Goal: Task Accomplishment & Management: Manage account settings

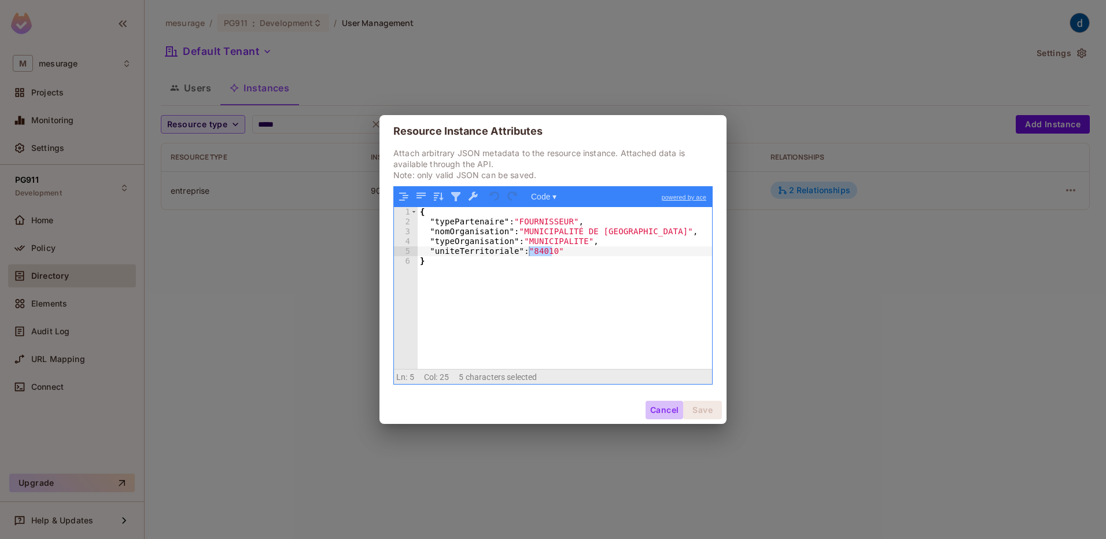
click at [669, 406] on button "Cancel" at bounding box center [665, 410] width 38 height 19
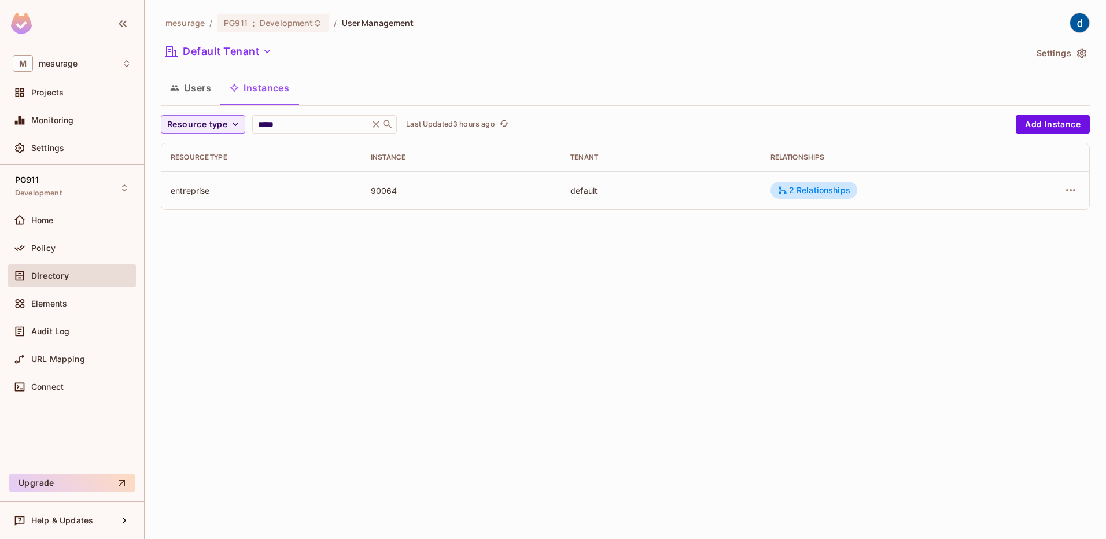
click at [178, 96] on button "Users" at bounding box center [191, 87] width 60 height 29
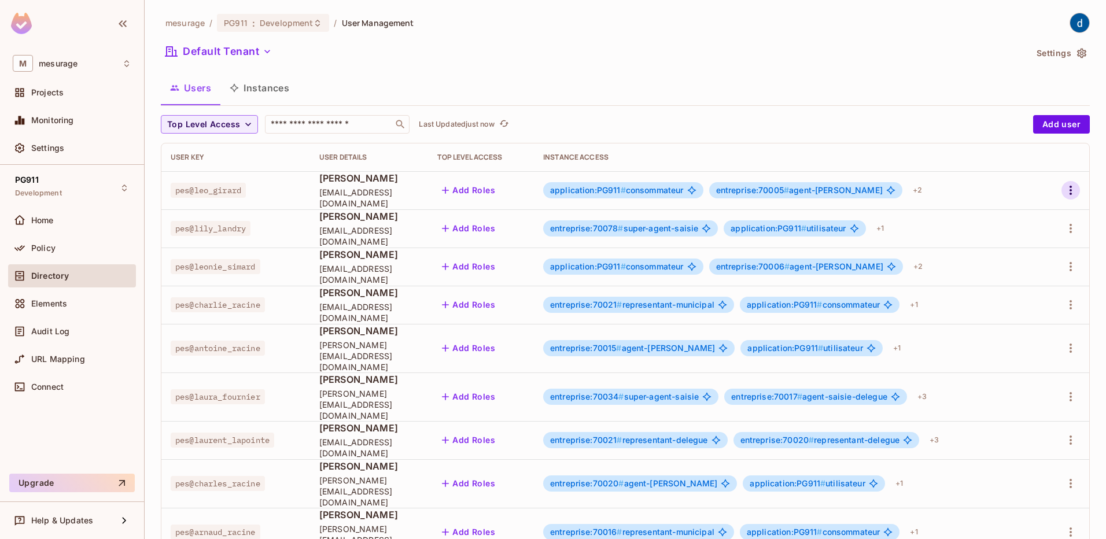
click at [1064, 192] on icon "button" at bounding box center [1071, 190] width 14 height 14
click at [1036, 208] on li "Edit" at bounding box center [1012, 216] width 102 height 25
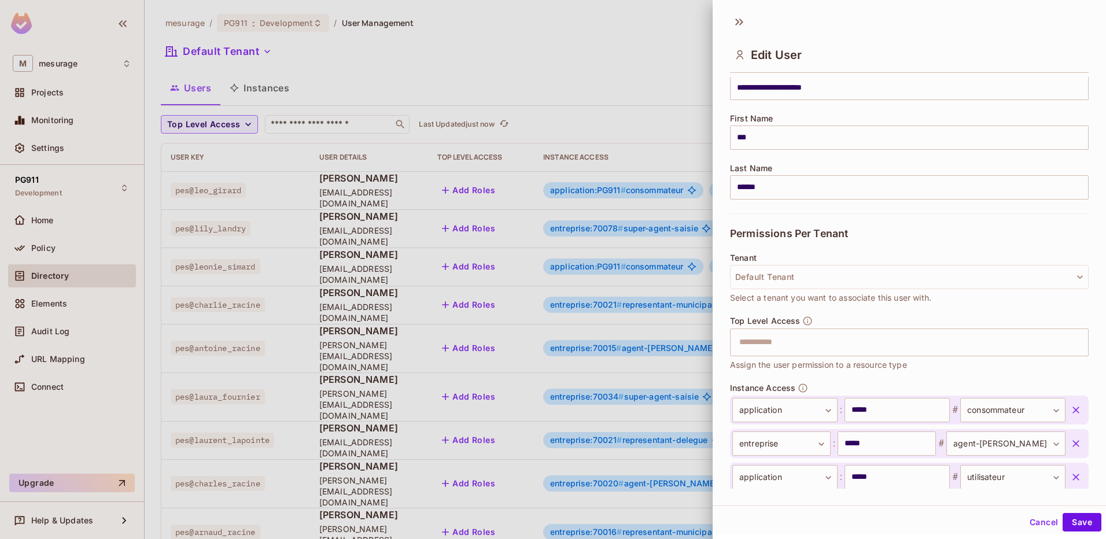
scroll to position [211, 0]
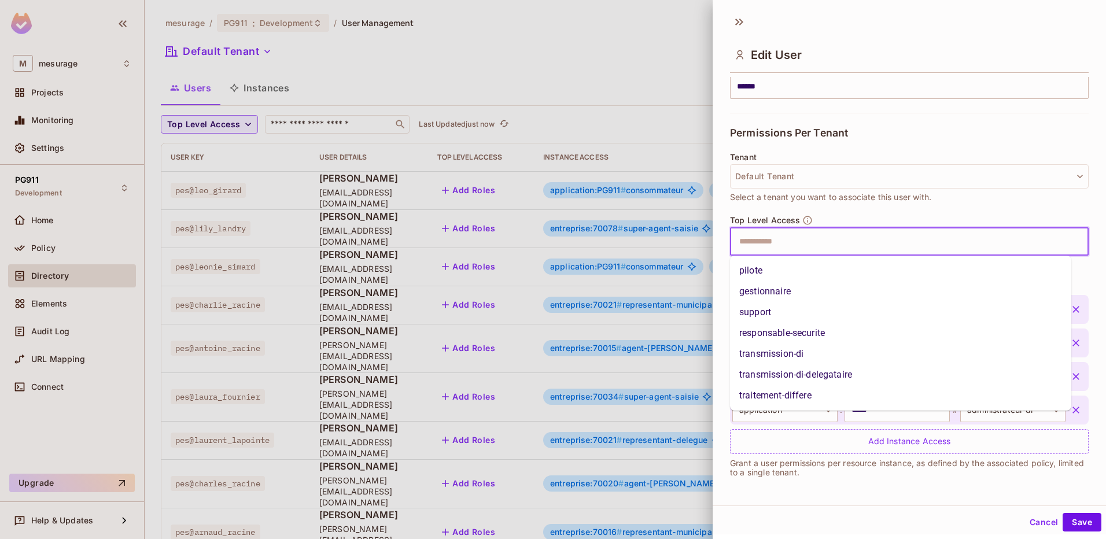
click at [768, 241] on input "text" at bounding box center [900, 241] width 334 height 23
click at [773, 214] on div "Tenant Default Tenant Select a tenant you want to associate this user with." at bounding box center [909, 184] width 359 height 62
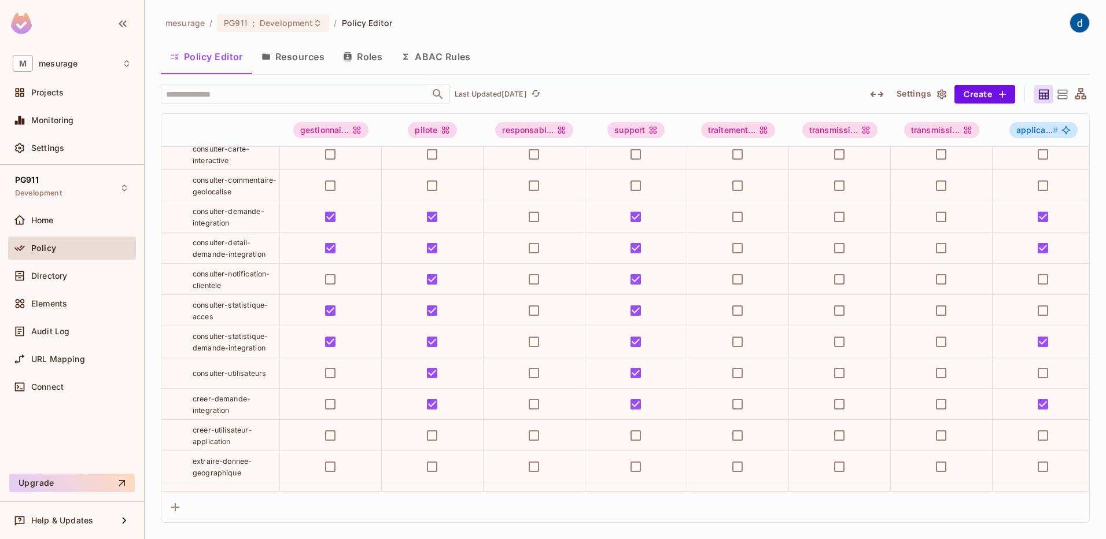
scroll to position [347, 0]
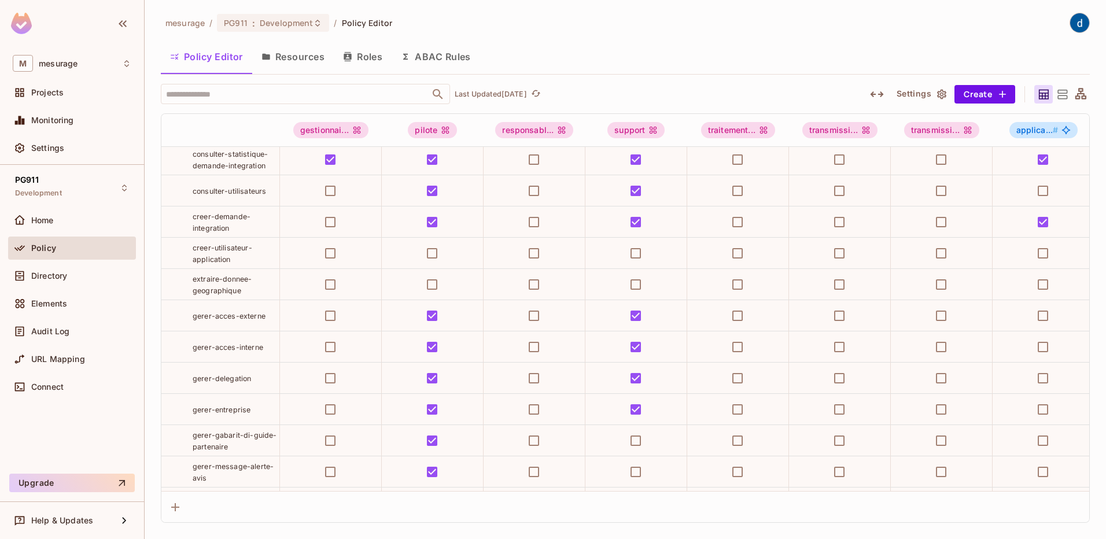
click at [369, 61] on button "Roles" at bounding box center [363, 56] width 58 height 29
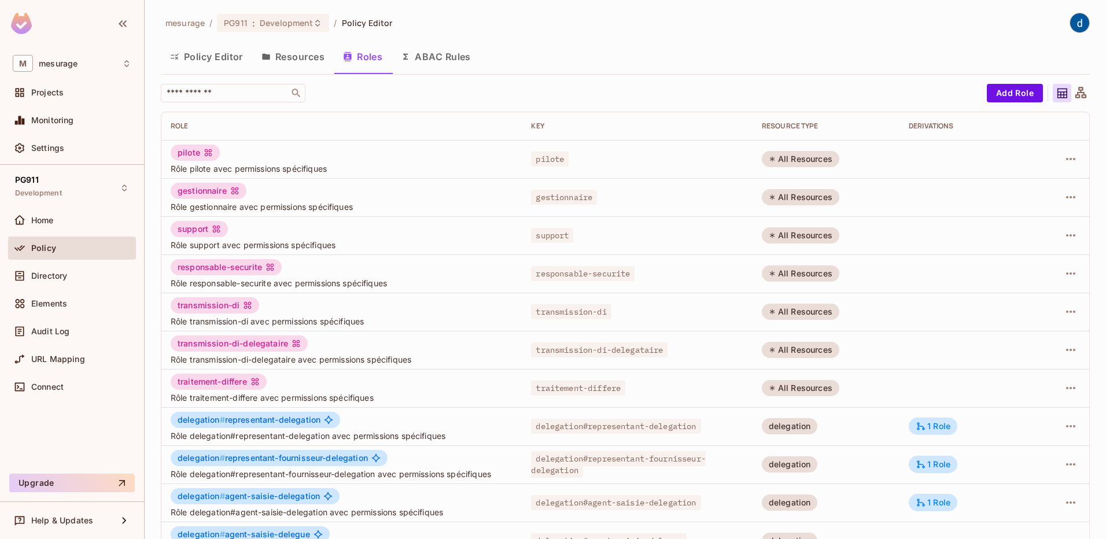
drag, startPoint x: 770, startPoint y: 159, endPoint x: 829, endPoint y: 164, distance: 59.8
click at [829, 164] on div "All Resources" at bounding box center [801, 159] width 78 height 16
drag, startPoint x: 829, startPoint y: 164, endPoint x: 770, endPoint y: 181, distance: 61.4
click at [770, 181] on td "All Resources" at bounding box center [826, 197] width 147 height 38
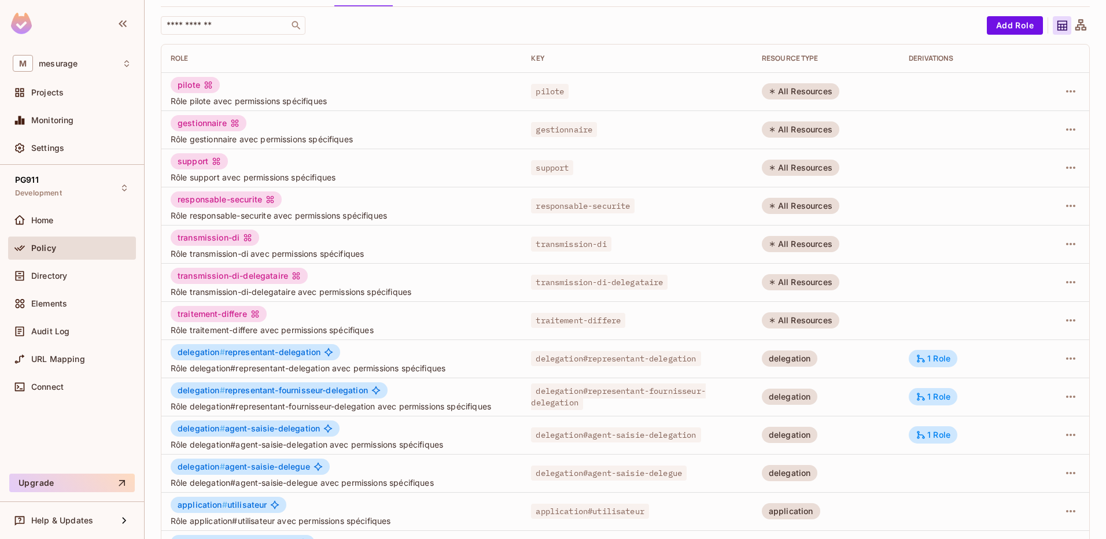
scroll to position [174, 0]
